Goal: Browse casually: Explore the website without a specific task or goal

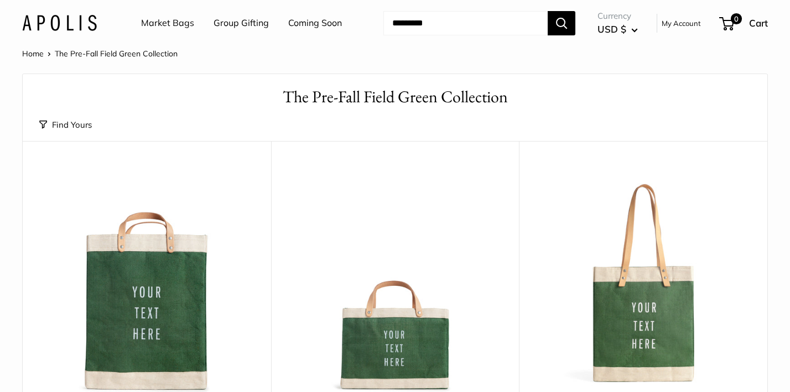
click at [309, 27] on link "Coming Soon" at bounding box center [315, 23] width 54 height 17
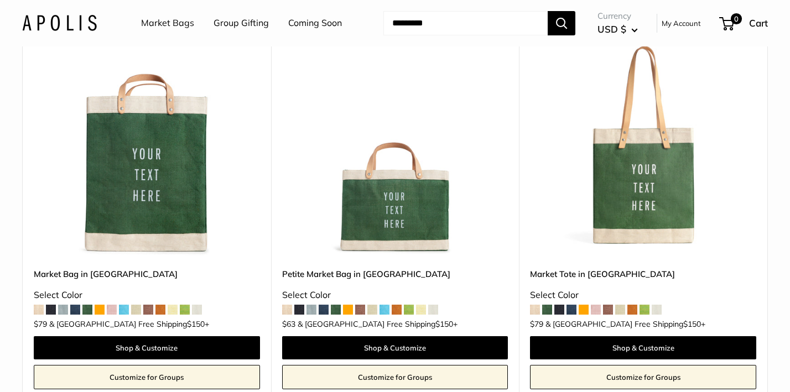
scroll to position [139, 0]
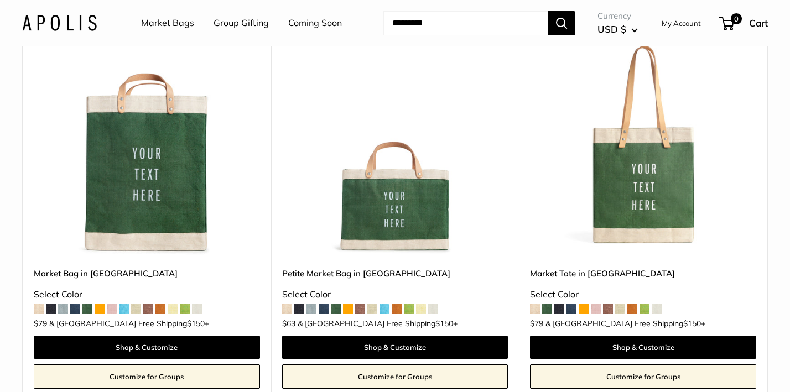
click at [173, 20] on link "Market Bags" at bounding box center [167, 23] width 53 height 17
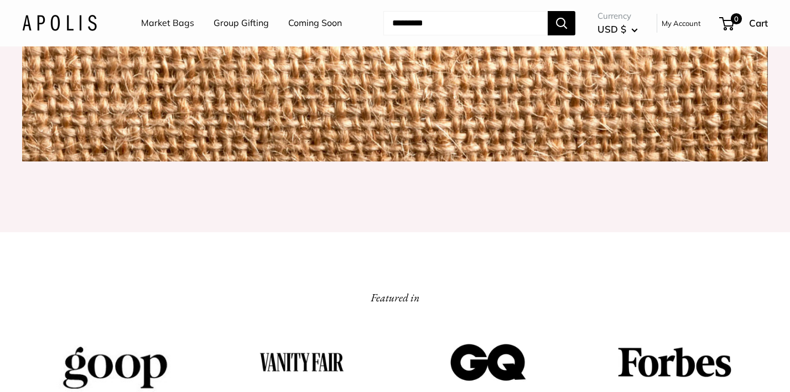
scroll to position [1390, 0]
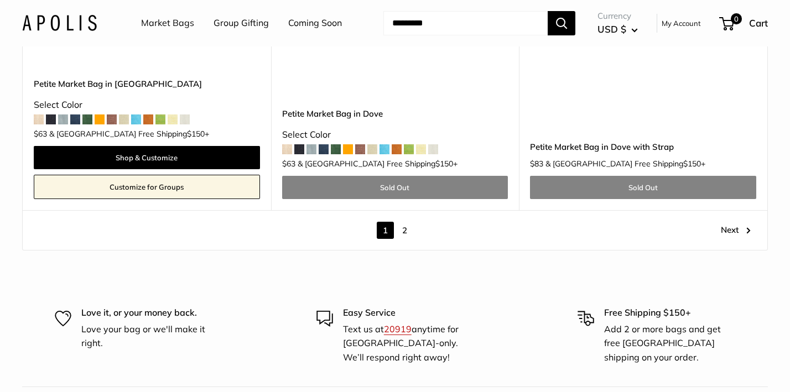
scroll to position [6441, 0]
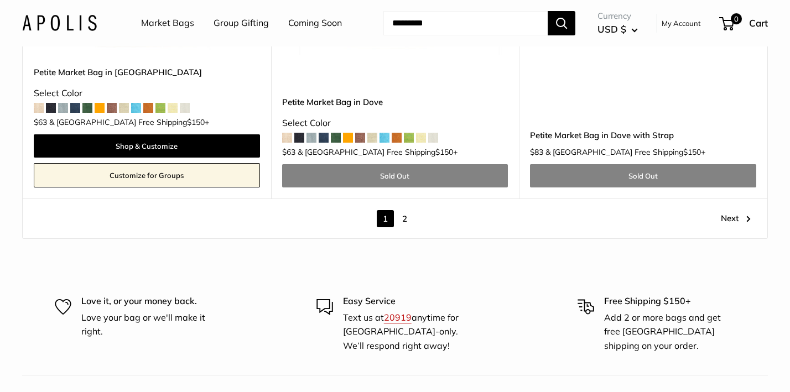
click at [408, 210] on link "2" at bounding box center [404, 218] width 17 height 17
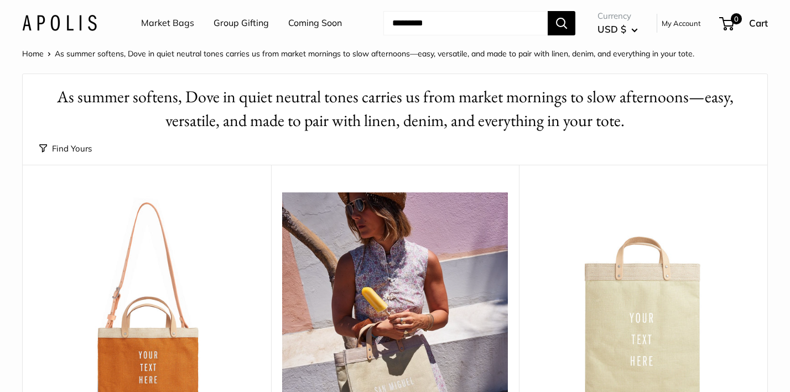
click at [168, 22] on link "Market Bags" at bounding box center [167, 23] width 53 height 17
